Goal: Check status: Check status

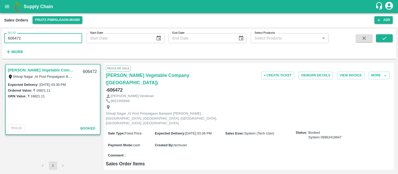
click at [14, 42] on input "606472" at bounding box center [43, 38] width 78 height 10
type input "606423"
click at [384, 38] on icon "submit" at bounding box center [384, 38] width 6 height 6
click at [36, 35] on input "606423" at bounding box center [43, 38] width 78 height 10
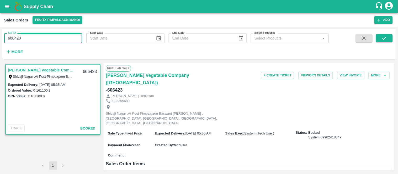
paste input "text"
type input "606424"
click at [382, 41] on icon "submit" at bounding box center [384, 38] width 6 height 6
